Goal: Transaction & Acquisition: Subscribe to service/newsletter

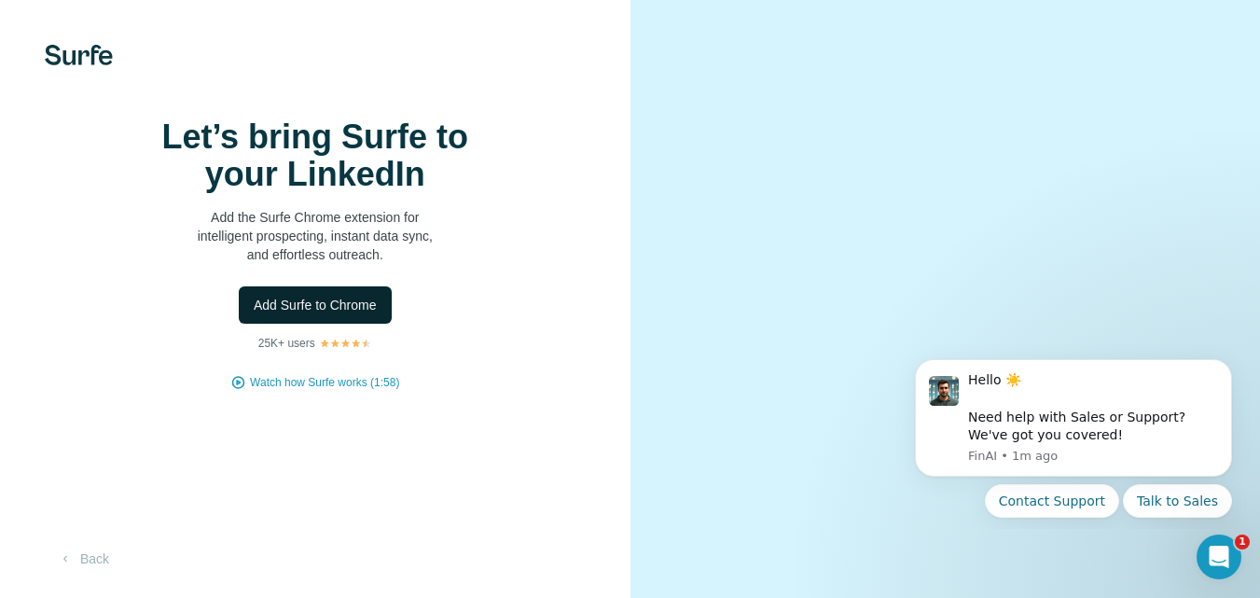
click at [338, 314] on span "Add Surfe to Chrome" at bounding box center [315, 305] width 123 height 19
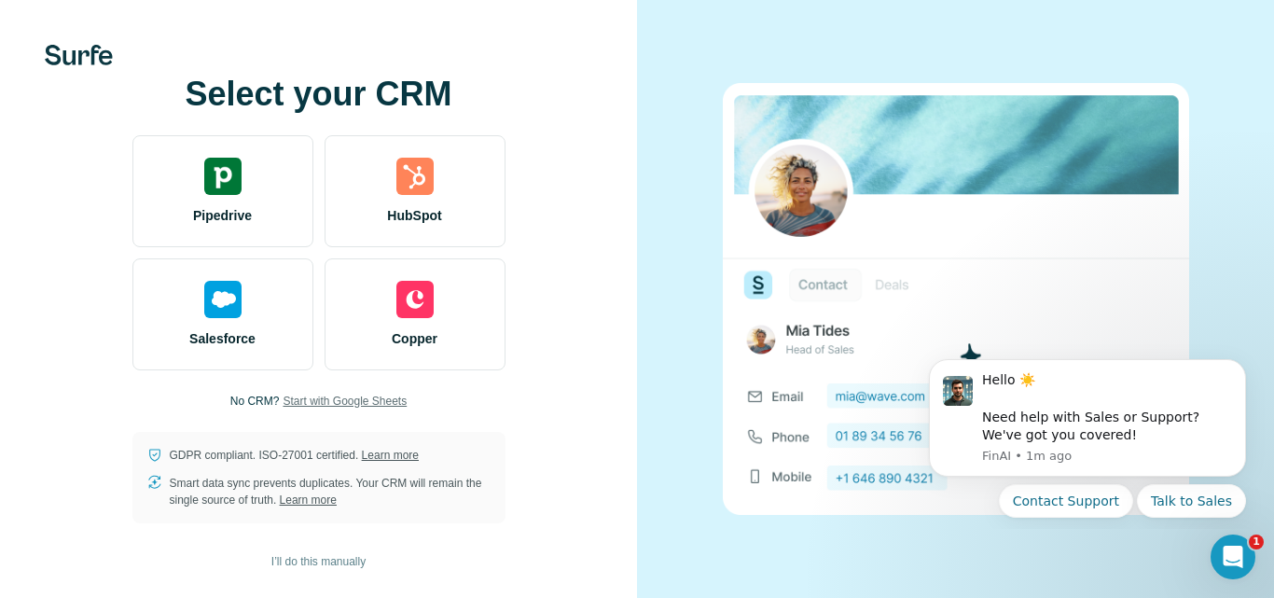
click at [343, 402] on span "Start with Google Sheets" at bounding box center [345, 401] width 124 height 17
click at [364, 404] on span "Start with Google Sheets" at bounding box center [345, 401] width 124 height 17
click at [366, 399] on span "Start with Google Sheets" at bounding box center [345, 401] width 124 height 17
